Goal: Complete application form

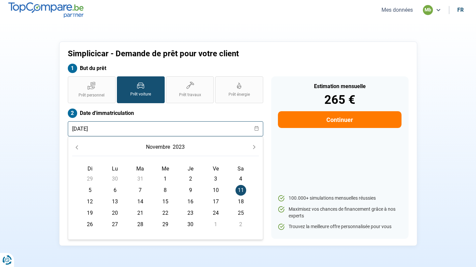
click at [150, 126] on input "[DATE]" at bounding box center [166, 128] width 196 height 15
type input "[DATE]"
radio input "true"
type input "[DATE]"
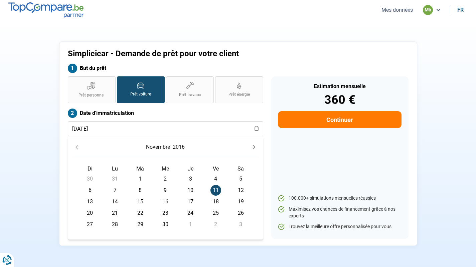
click at [181, 114] on label "Date d'immatriculation" at bounding box center [166, 112] width 196 height 9
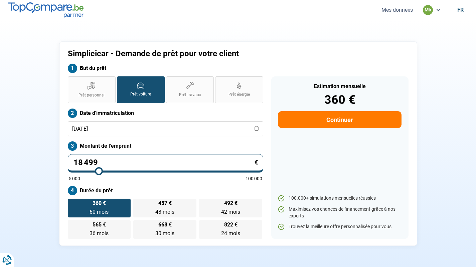
click at [103, 154] on input "18 499" at bounding box center [166, 163] width 196 height 18
click at [81, 163] on input "18 499" at bounding box center [166, 163] width 196 height 18
type input "1 499"
type input "5000"
type input "5 000"
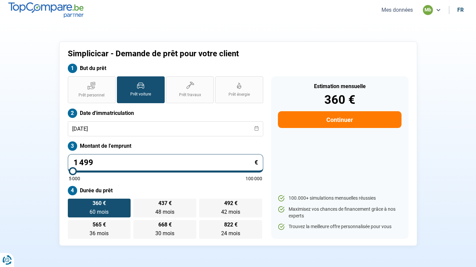
type input "5000"
radio input "true"
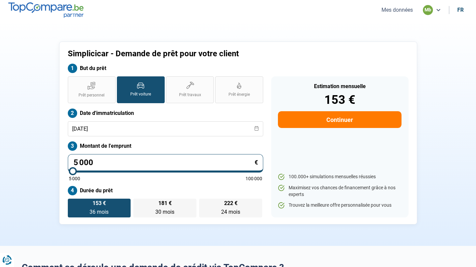
type input "500"
type input "5000"
type input "50"
type input "5000"
type input "5"
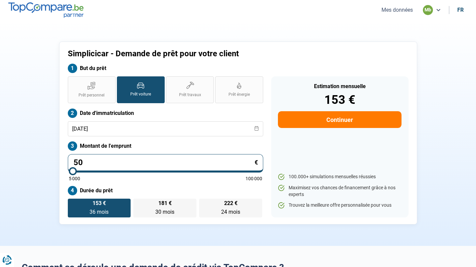
type input "5000"
type input "0"
type input "5000"
type input "1"
type input "5000"
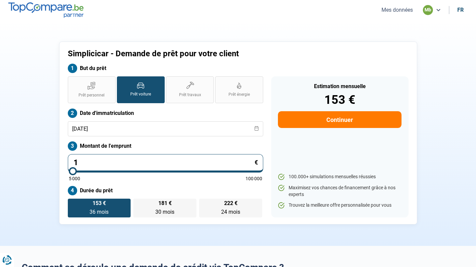
type input "12"
type input "5000"
type input "127"
type input "5000"
type input "1 279"
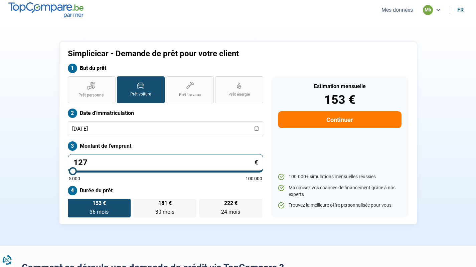
type input "5000"
type input "12 799"
type input "12750"
radio input "false"
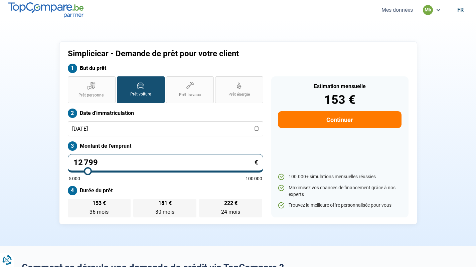
click at [146, 185] on div "Prêt personnel Prêt voiture Prêt travaux Prêt énergie Prêt voiture Date d'immat…" at bounding box center [166, 146] width 204 height 141
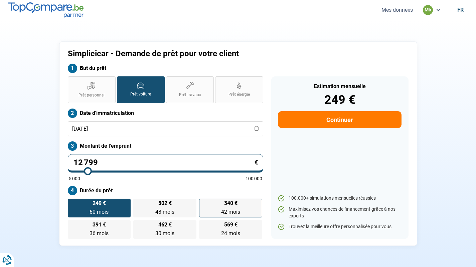
click at [249, 209] on label "340 € 42 mois 42 mois" at bounding box center [230, 207] width 63 height 19
click at [204, 203] on input "340 € 42 mois 42 mois" at bounding box center [201, 200] width 4 height 4
radio input "true"
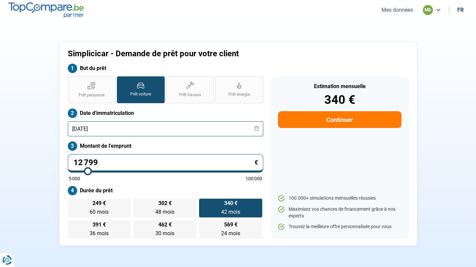
click at [85, 127] on input "[DATE]" at bounding box center [166, 128] width 196 height 15
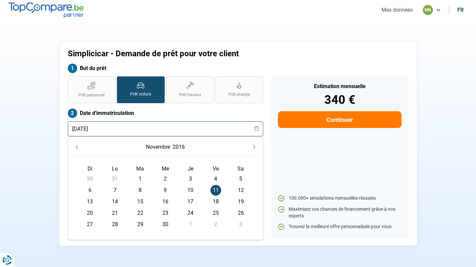
type input "[DATE]"
radio input "true"
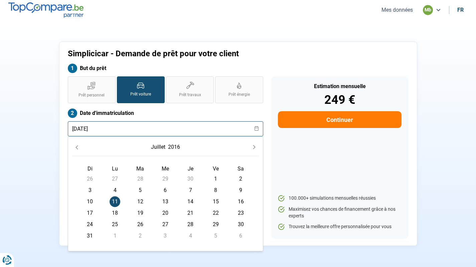
type input "[DATE]"
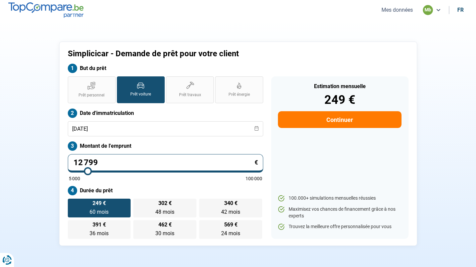
click at [173, 107] on div "Prêt personnel Prêt voiture Prêt travaux Prêt énergie Prêt voiture Date d'immat…" at bounding box center [166, 157] width 204 height 162
click at [237, 206] on span "340 €" at bounding box center [230, 202] width 13 height 5
click at [204, 203] on input "340 € 42 mois 42 mois" at bounding box center [201, 200] width 4 height 4
radio input "true"
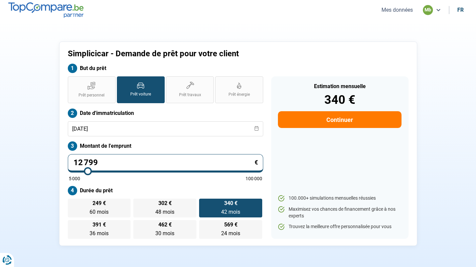
click at [336, 120] on button "Continuer" at bounding box center [339, 119] width 123 height 17
select select "32"
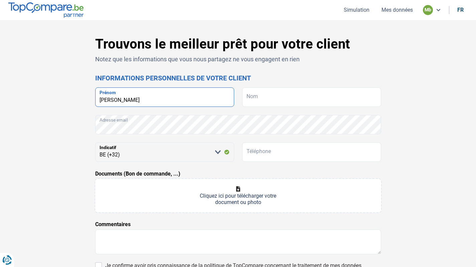
type input "[PERSON_NAME]"
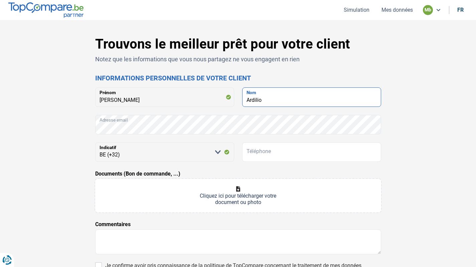
type input "Ardilio"
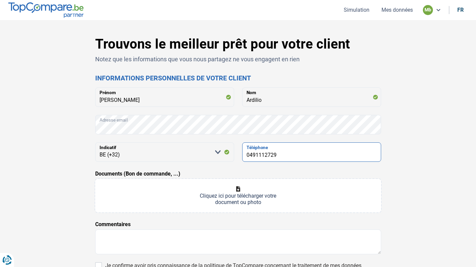
type input "0491112729"
click at [331, 175] on div "Documents (Bon de commande, ...) Cliquez ici pour télécharger votre document ou…" at bounding box center [238, 191] width 286 height 42
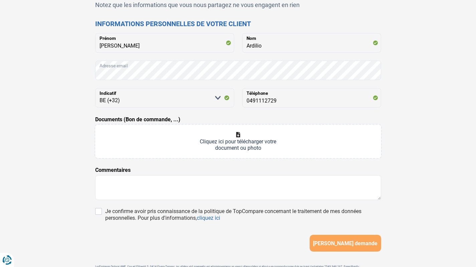
scroll to position [56, 0]
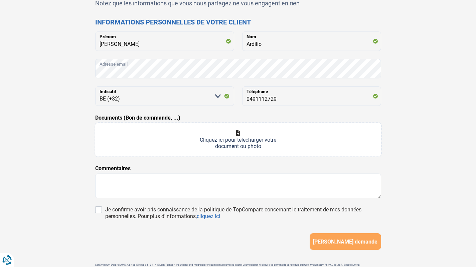
click at [262, 153] on input "Documents (Bon de commande, ...)" at bounding box center [238, 139] width 286 height 33
type input "C:\fakepath\BON DE COMMANDE TYPE.docx-8.pdf"
